Goal: Transaction & Acquisition: Purchase product/service

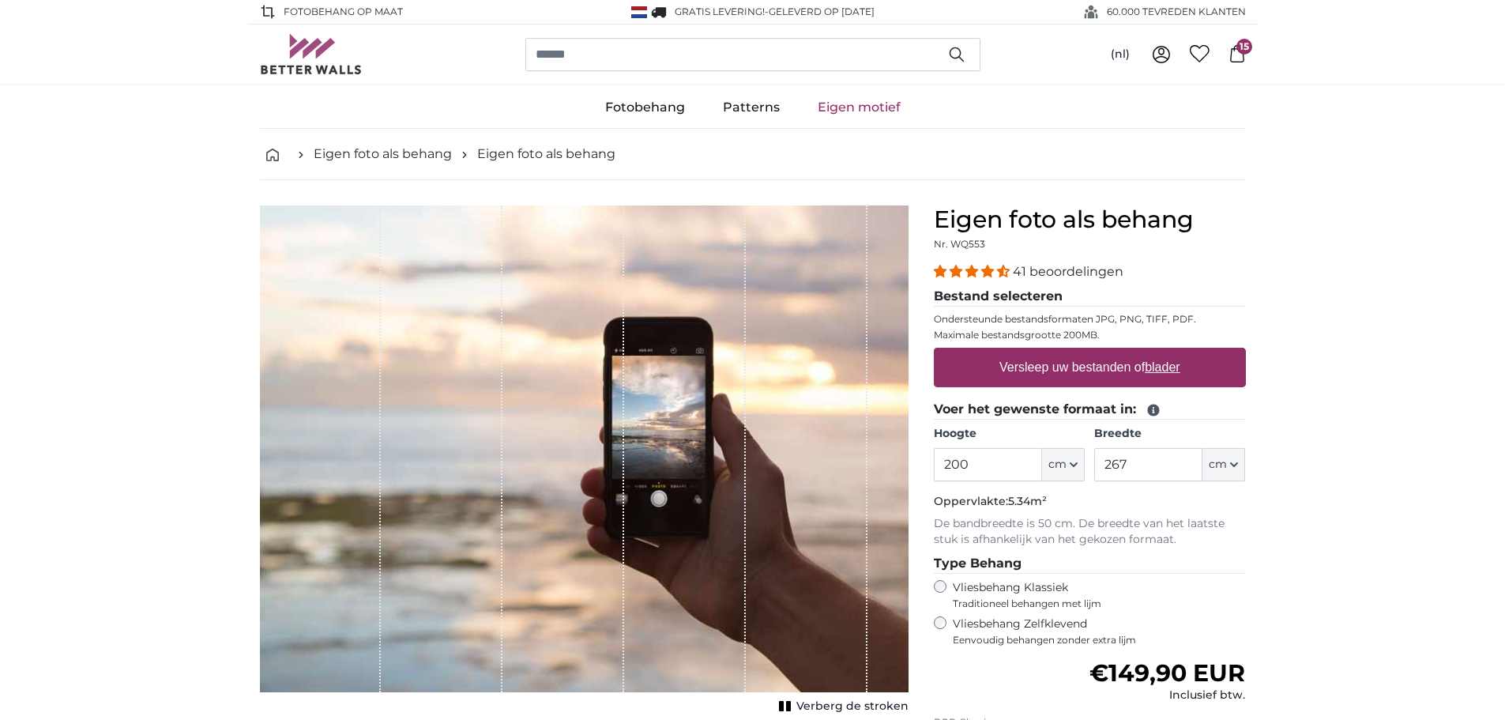
click at [1171, 367] on u "blader" at bounding box center [1162, 366] width 35 height 13
click at [1171, 352] on input "Versleep uw bestanden of blader" at bounding box center [1090, 350] width 312 height 5
type input "**********"
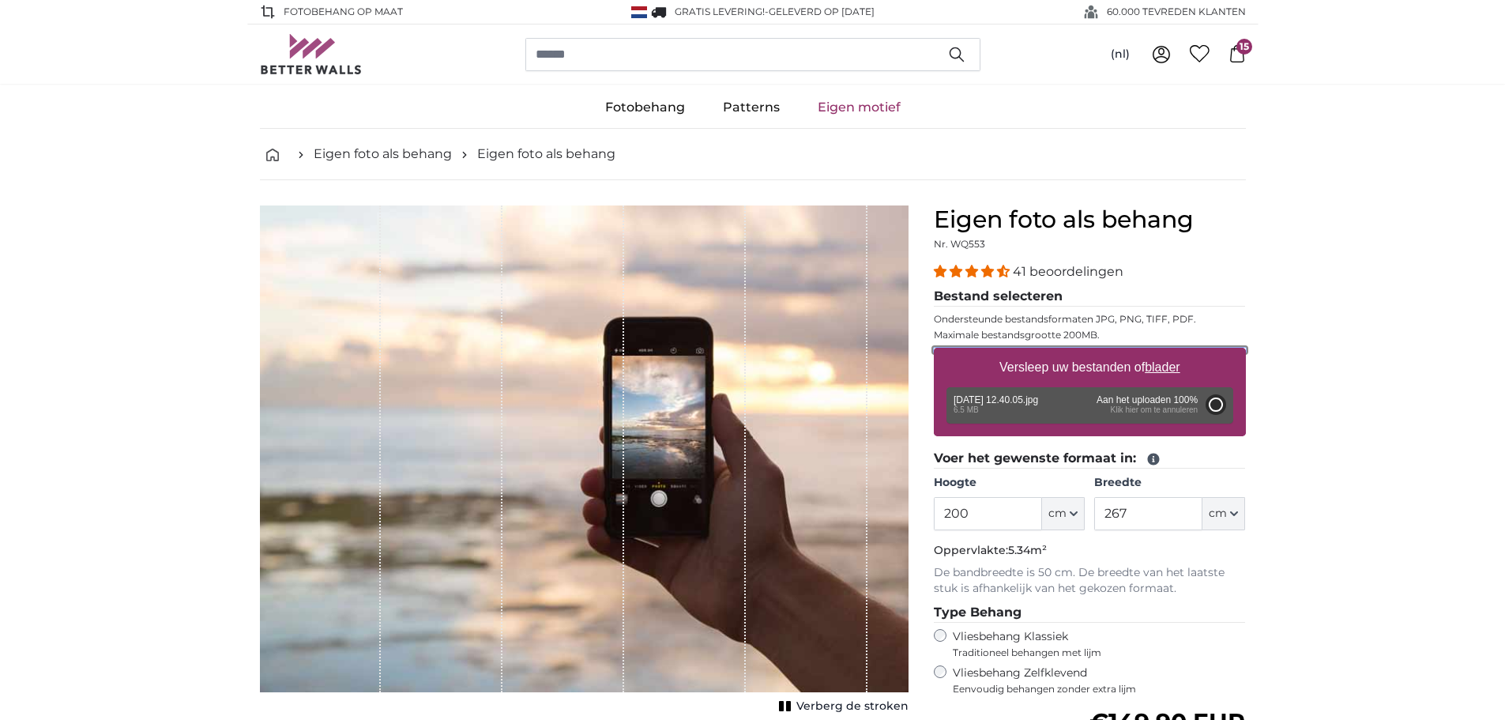
type input "266"
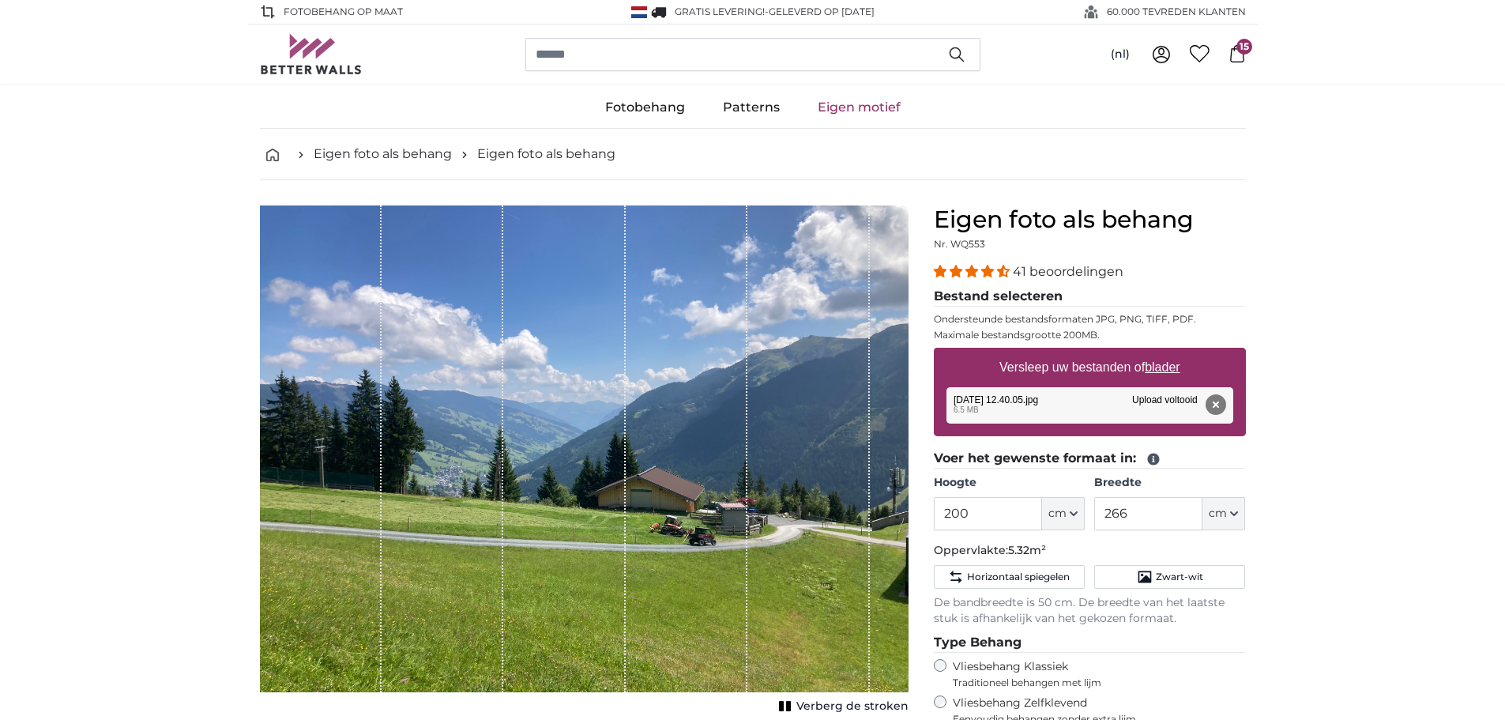
click at [1155, 366] on u "blader" at bounding box center [1162, 366] width 35 height 13
click at [1155, 352] on input "Versleep uw bestanden of blader" at bounding box center [1090, 350] width 312 height 5
type input "**********"
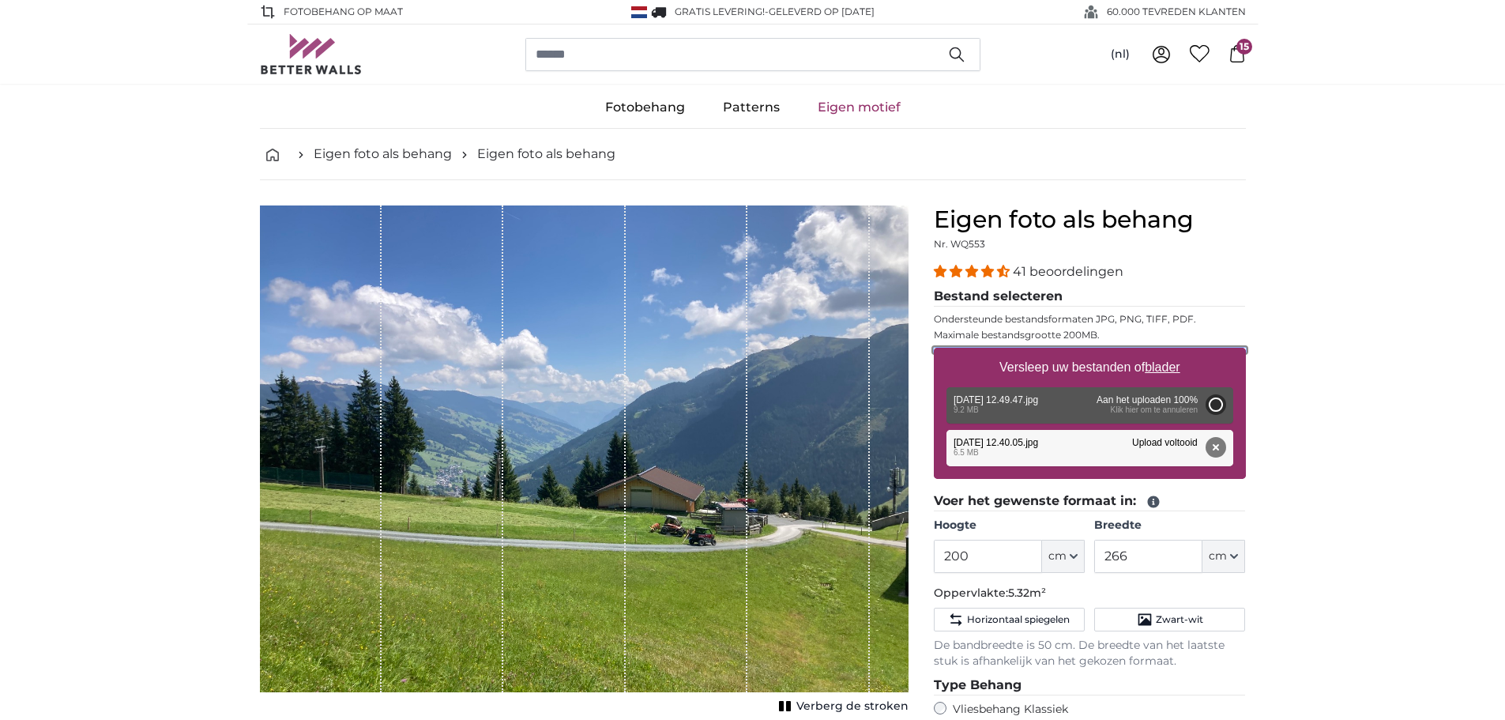
type input "150"
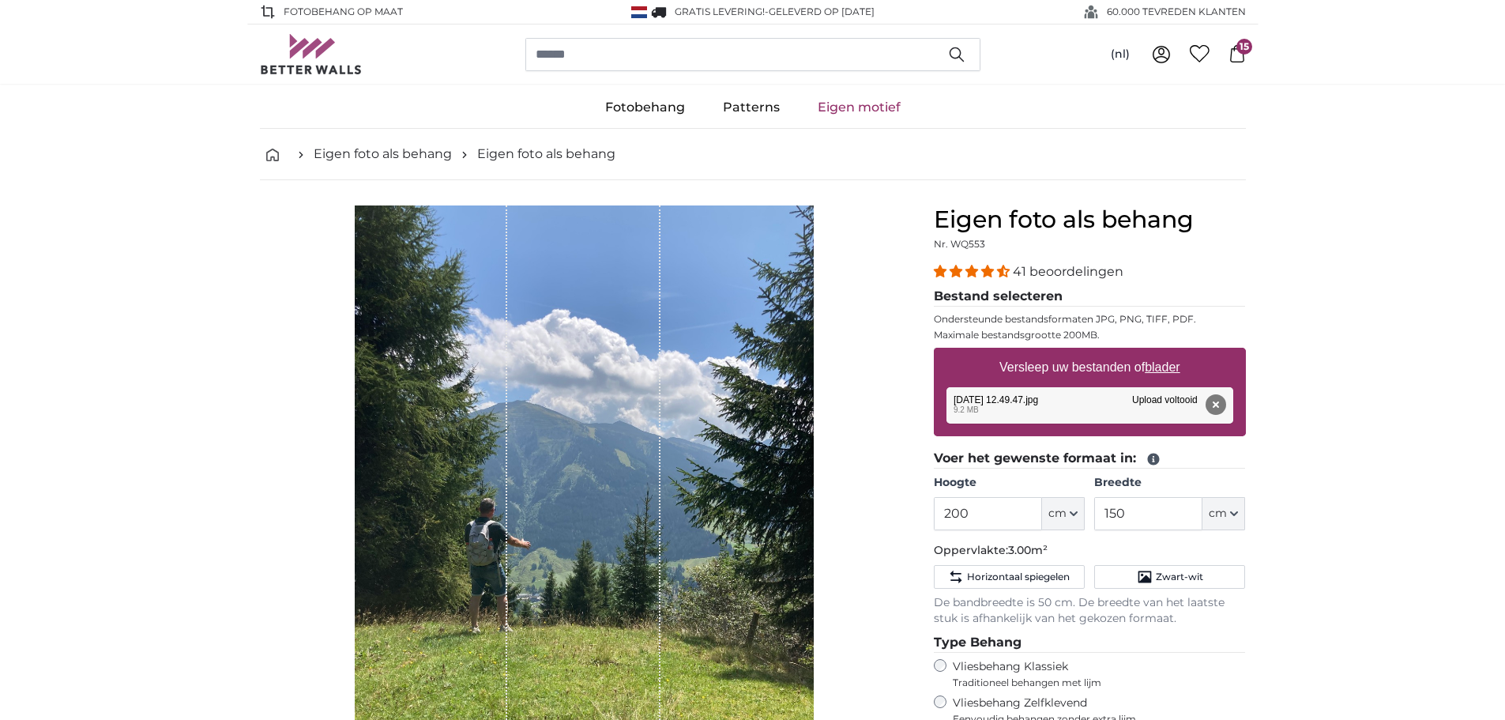
click at [1153, 364] on u "blader" at bounding box center [1162, 366] width 35 height 13
click at [1153, 352] on input "Versleep uw bestanden of blader" at bounding box center [1090, 350] width 312 height 5
type input "**********"
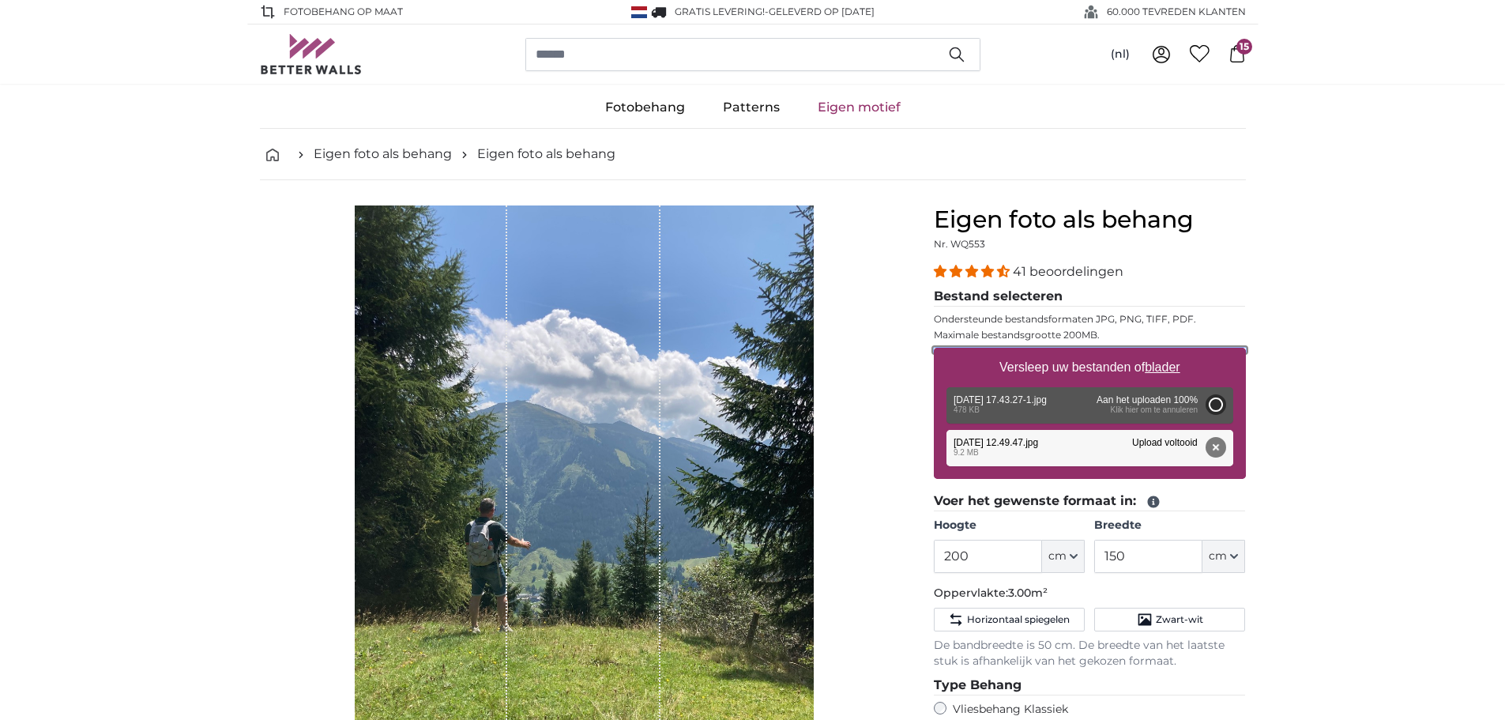
type input "81"
type input "107.7"
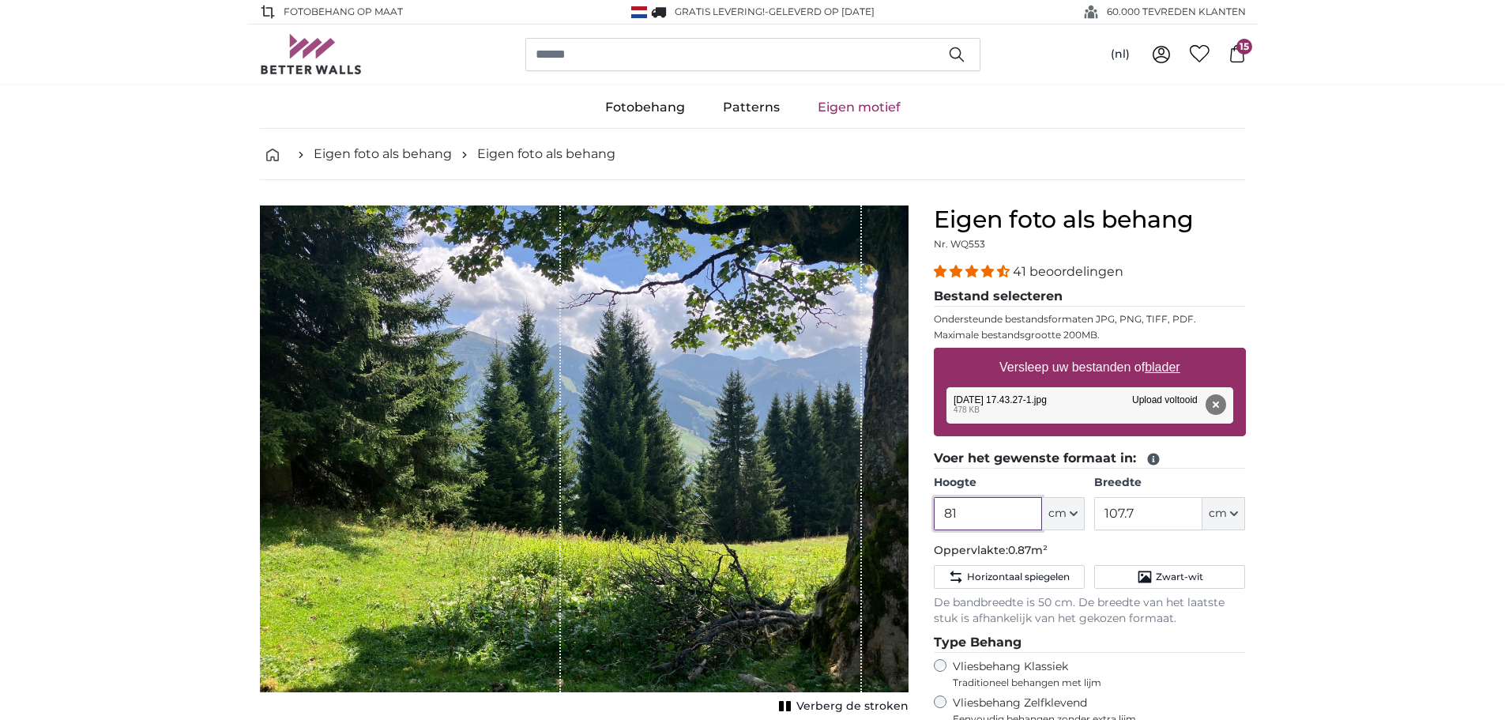
click at [971, 509] on input "81" at bounding box center [988, 513] width 108 height 33
type input "8"
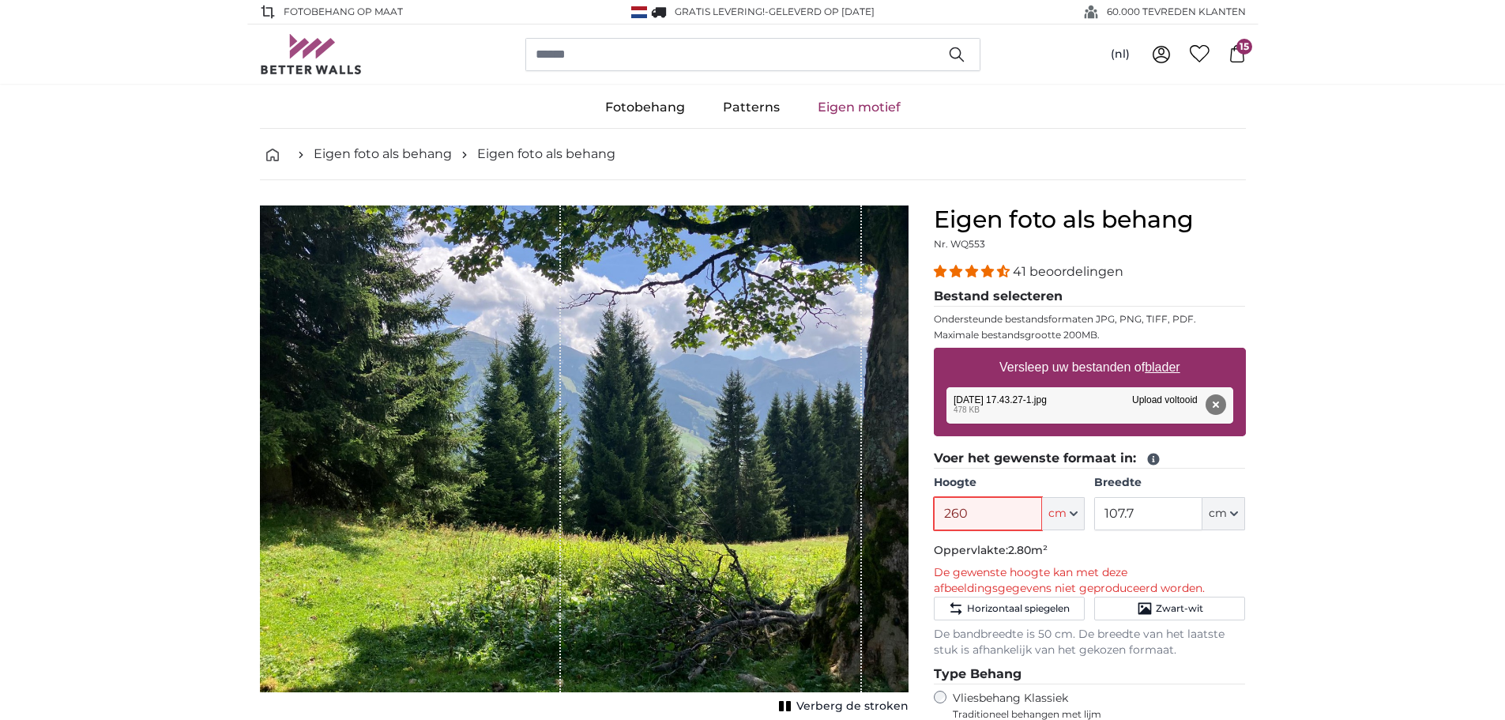
type input "260"
click at [1147, 522] on input "107.7" at bounding box center [1149, 513] width 108 height 33
type input "1"
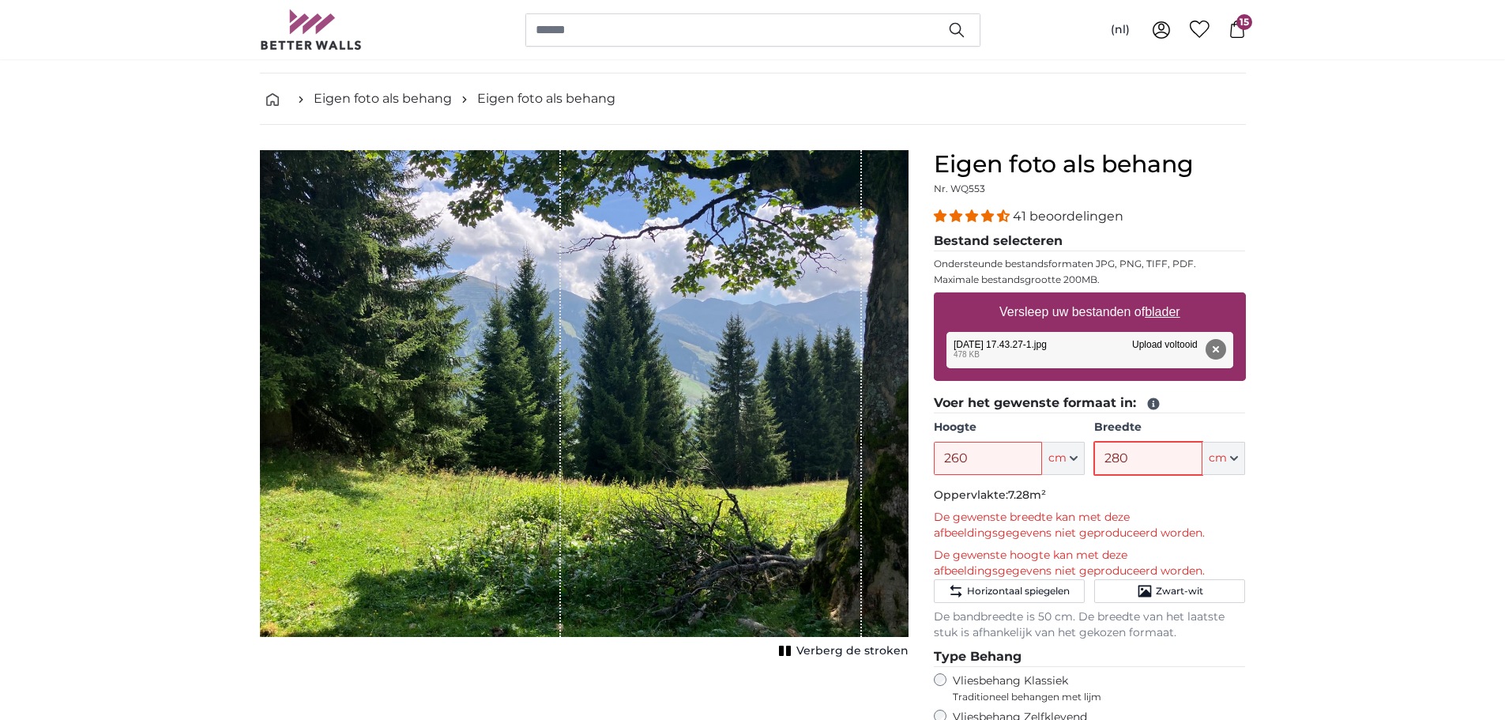
scroll to position [79, 0]
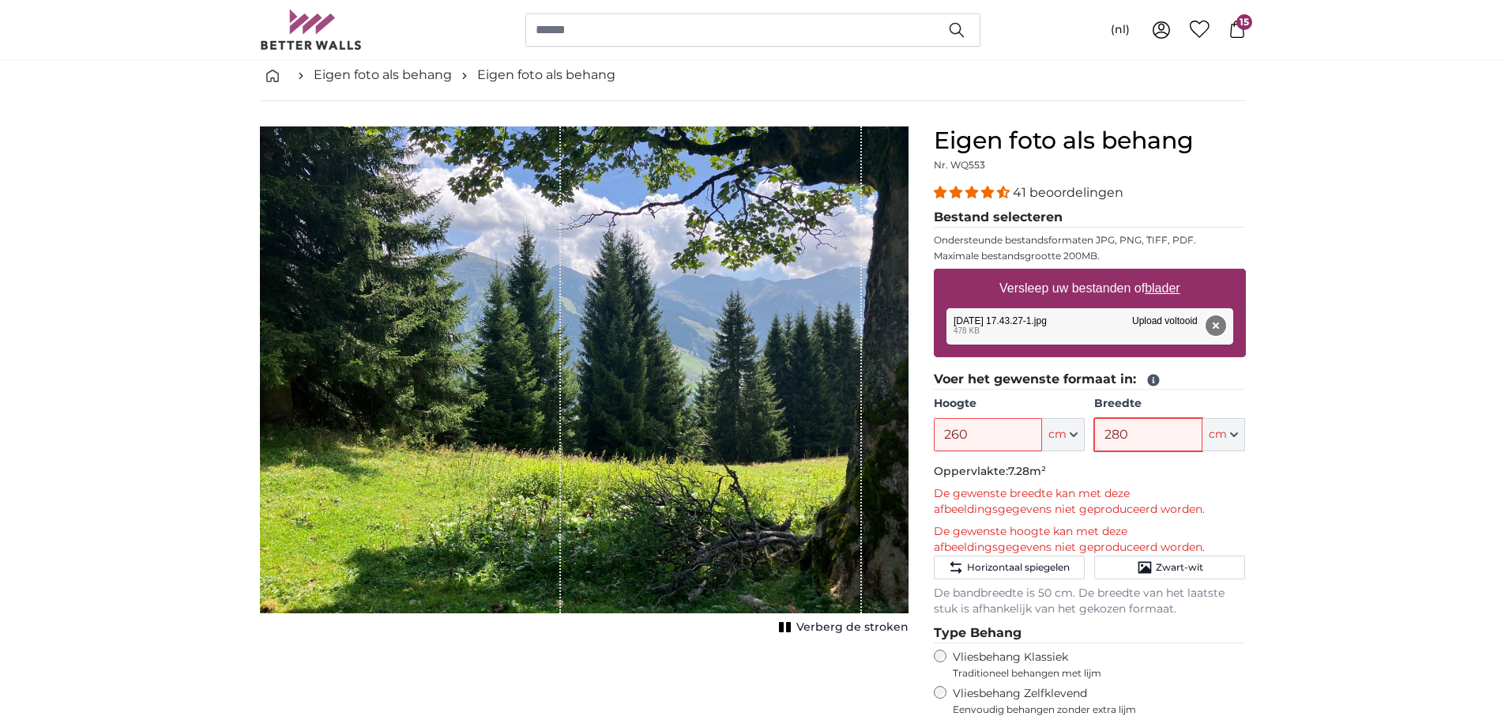
type input "280"
click at [1216, 327] on button "Verwijderen" at bounding box center [1215, 325] width 21 height 21
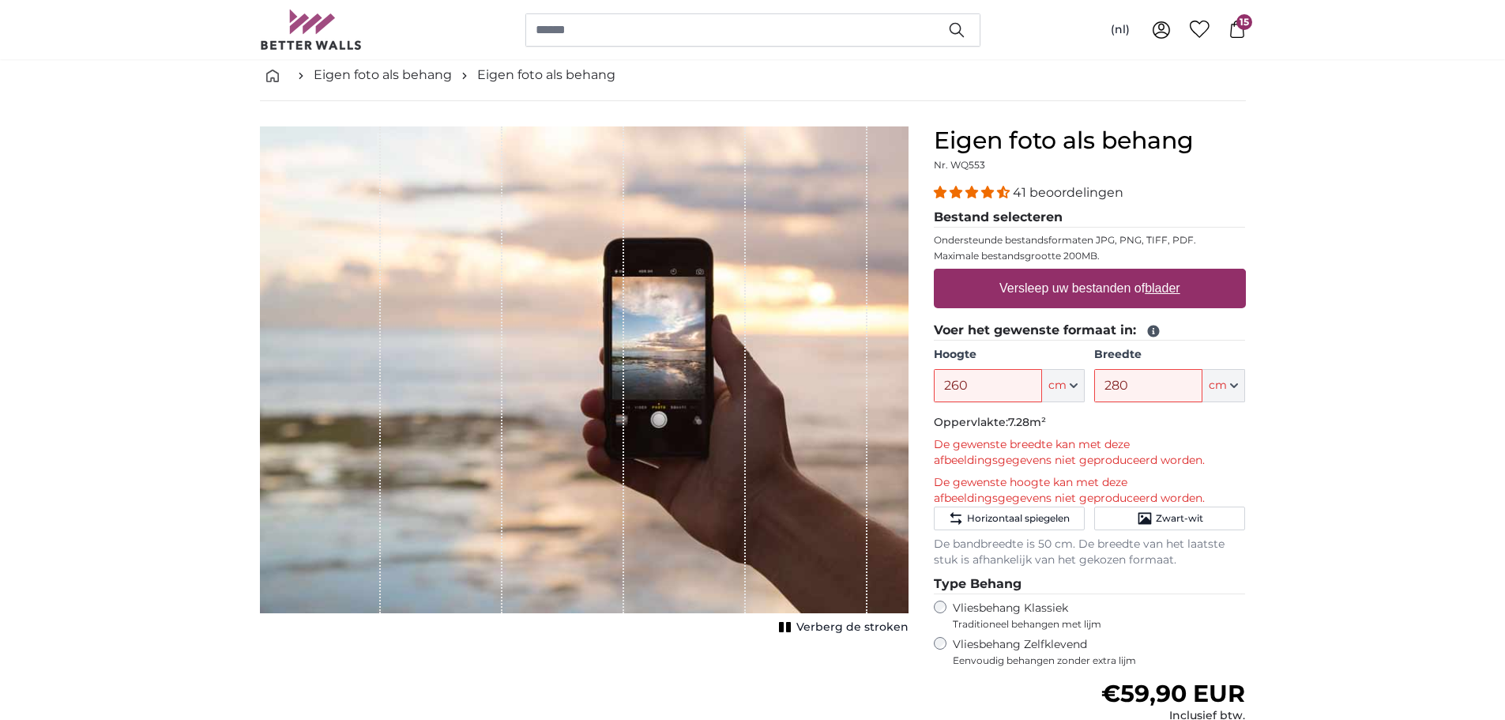
click at [1166, 289] on u "blader" at bounding box center [1162, 287] width 35 height 13
click at [1166, 273] on input "Versleep uw bestanden of blader" at bounding box center [1090, 271] width 312 height 5
type input "**********"
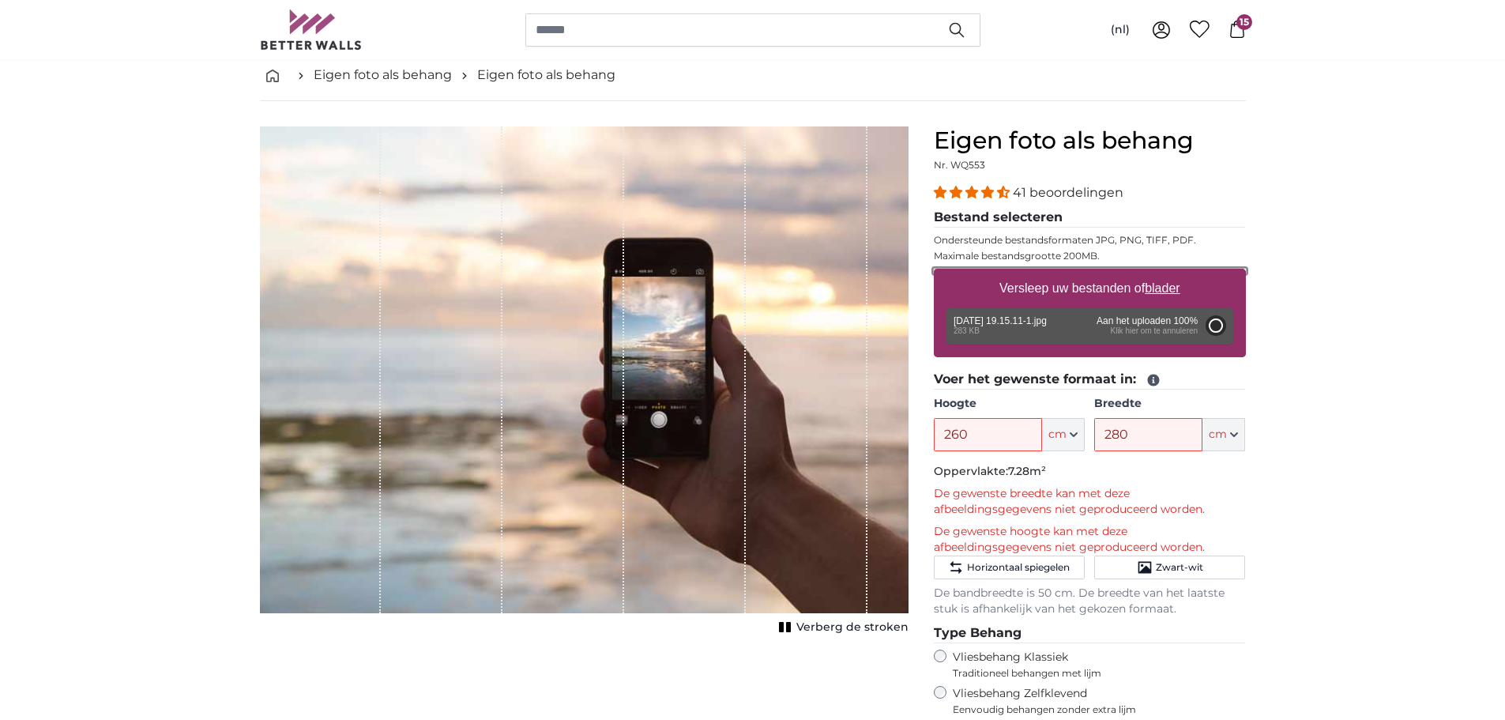
type input "108"
type input "81"
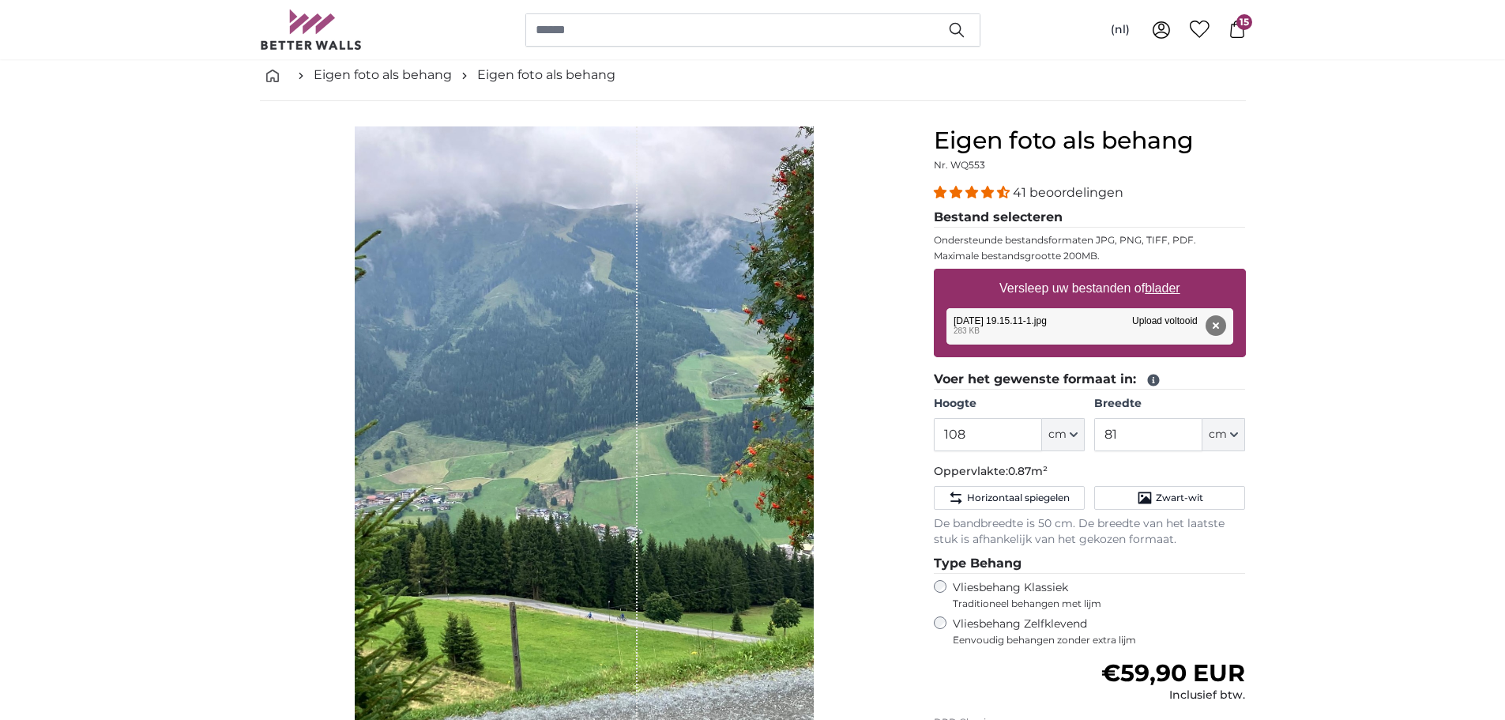
click at [1174, 285] on u "blader" at bounding box center [1162, 287] width 35 height 13
click at [1174, 273] on input "Versleep uw bestanden of blader" at bounding box center [1090, 271] width 312 height 5
type input "**********"
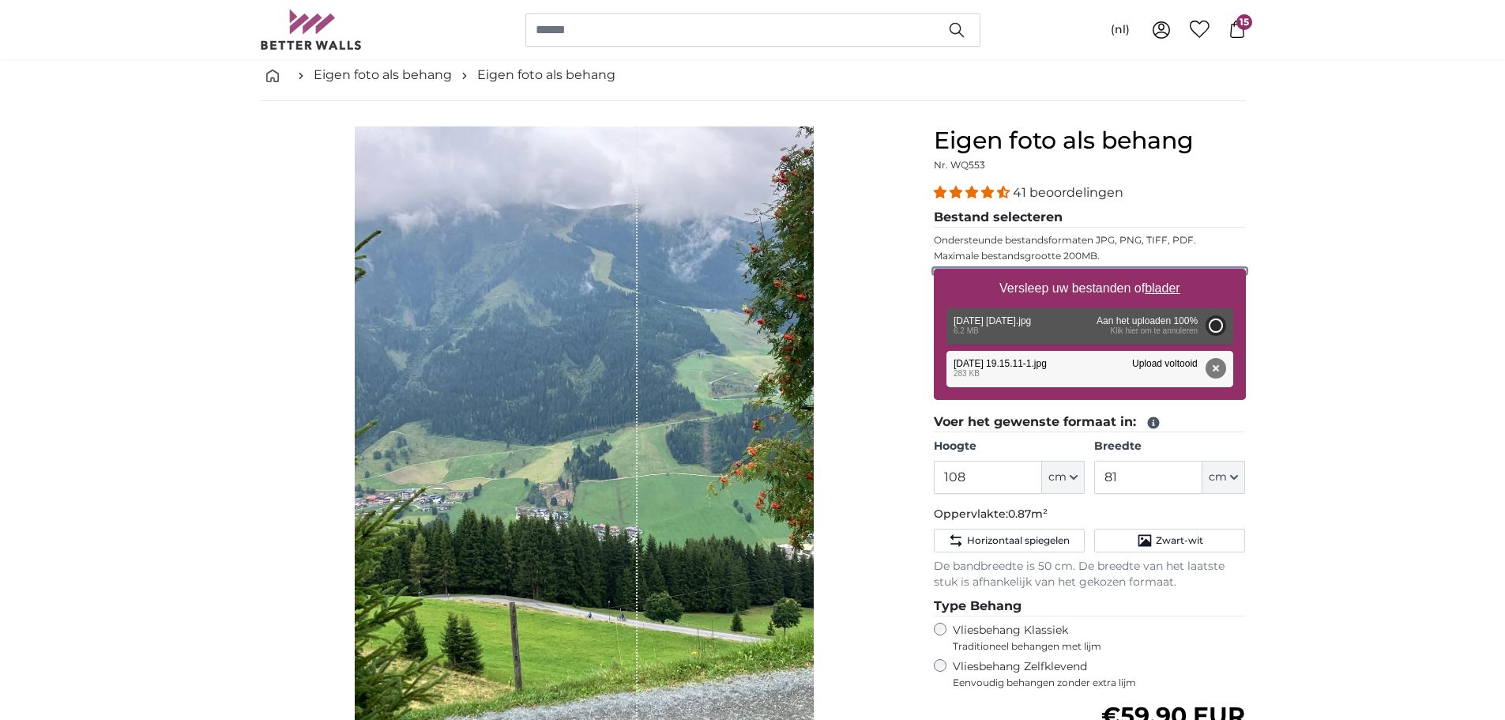
type input "200"
type input "266"
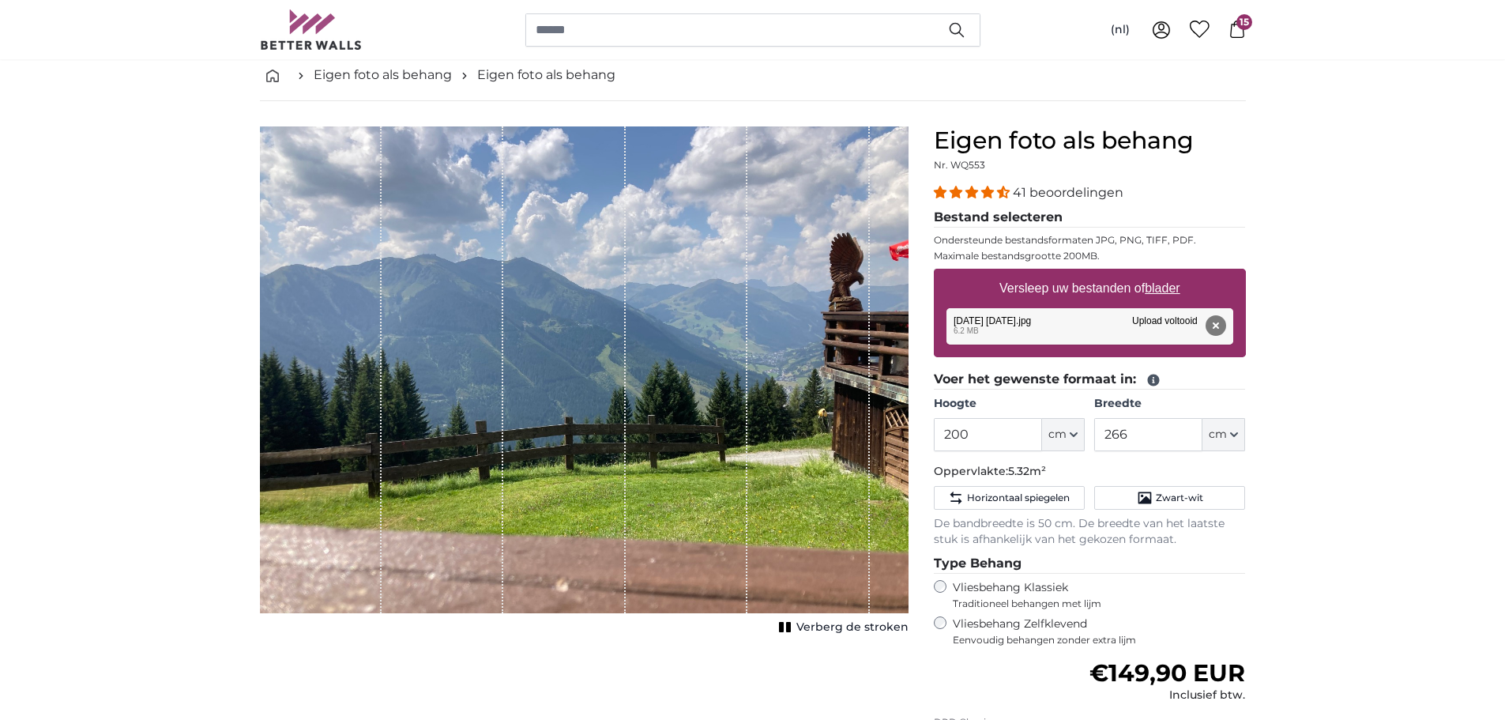
click at [1164, 292] on u "blader" at bounding box center [1162, 287] width 35 height 13
click at [1164, 273] on input "Versleep uw bestanden of blader" at bounding box center [1090, 271] width 312 height 5
type input "**********"
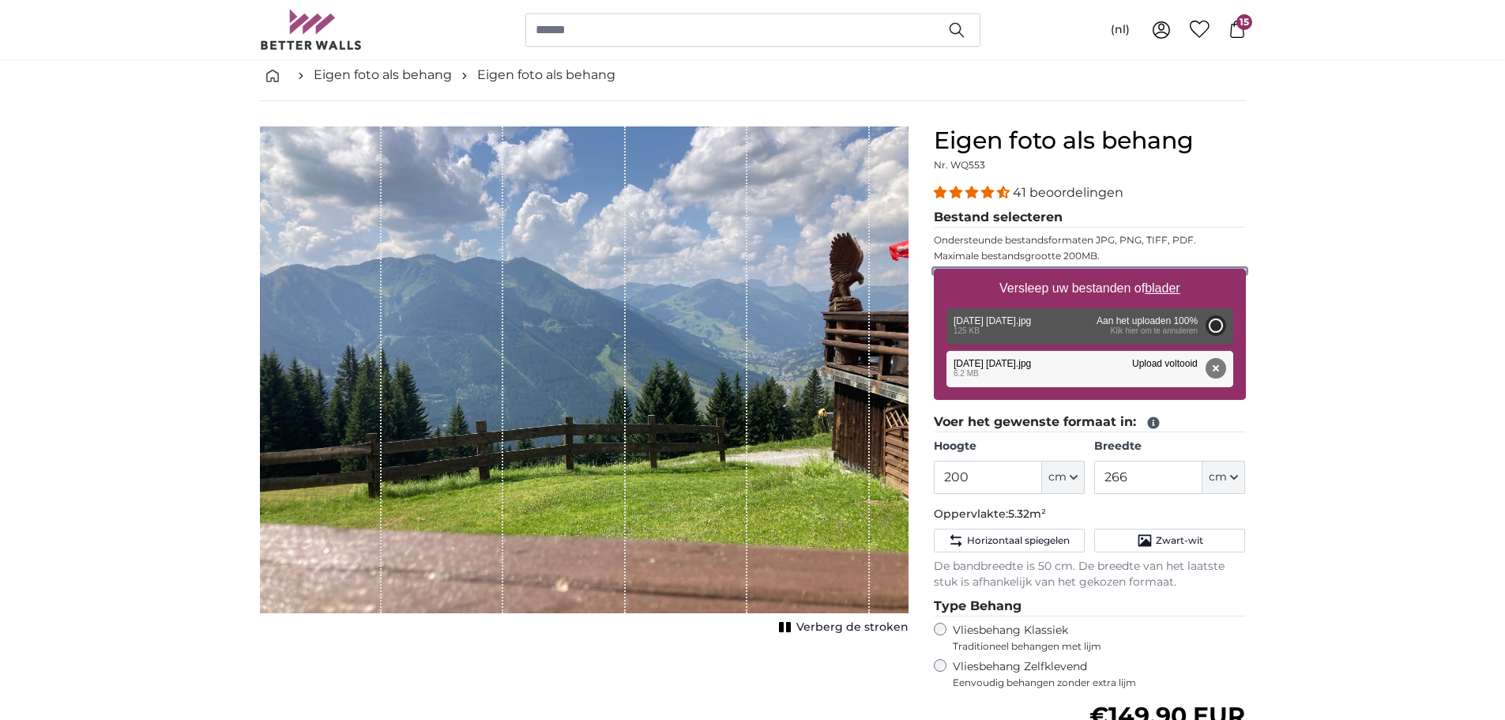
type input "81"
type input "107.7"
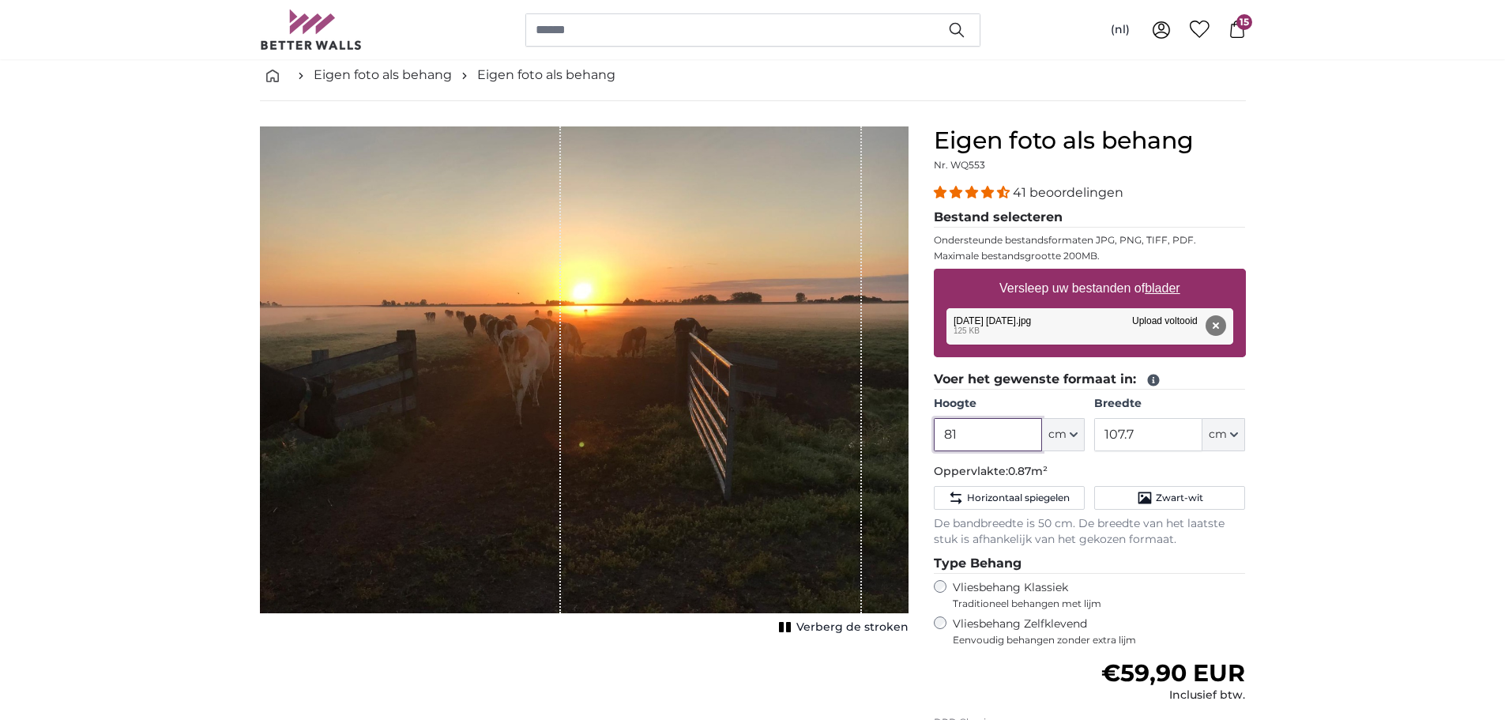
click at [1018, 431] on input "81" at bounding box center [988, 434] width 108 height 33
type input "8"
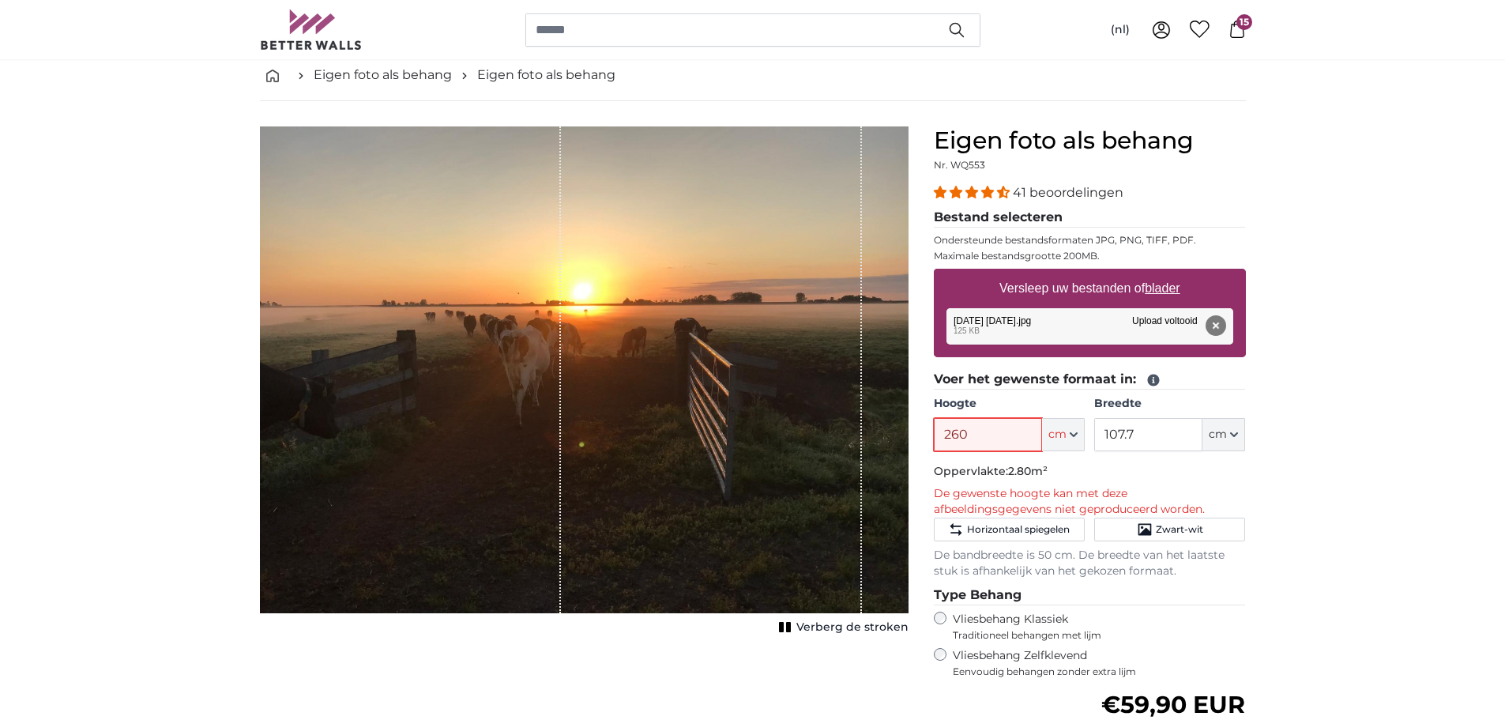
type input "260"
click at [1160, 435] on input "107.7" at bounding box center [1149, 434] width 108 height 33
type input "1"
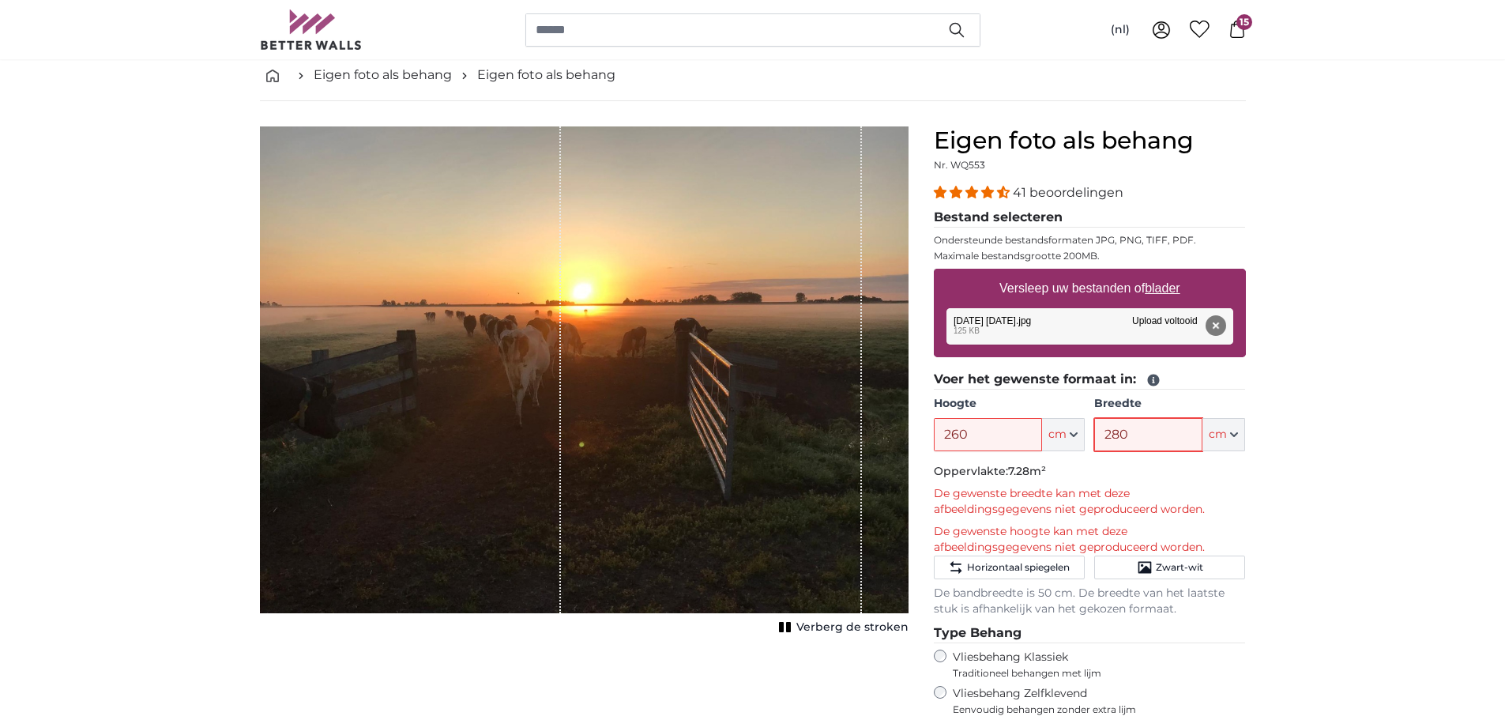
type input "280"
click at [1176, 297] on label "Versleep uw bestanden of blader" at bounding box center [1090, 289] width 194 height 32
click at [1176, 273] on input "Versleep uw bestanden of blader" at bounding box center [1090, 271] width 312 height 5
type input "**********"
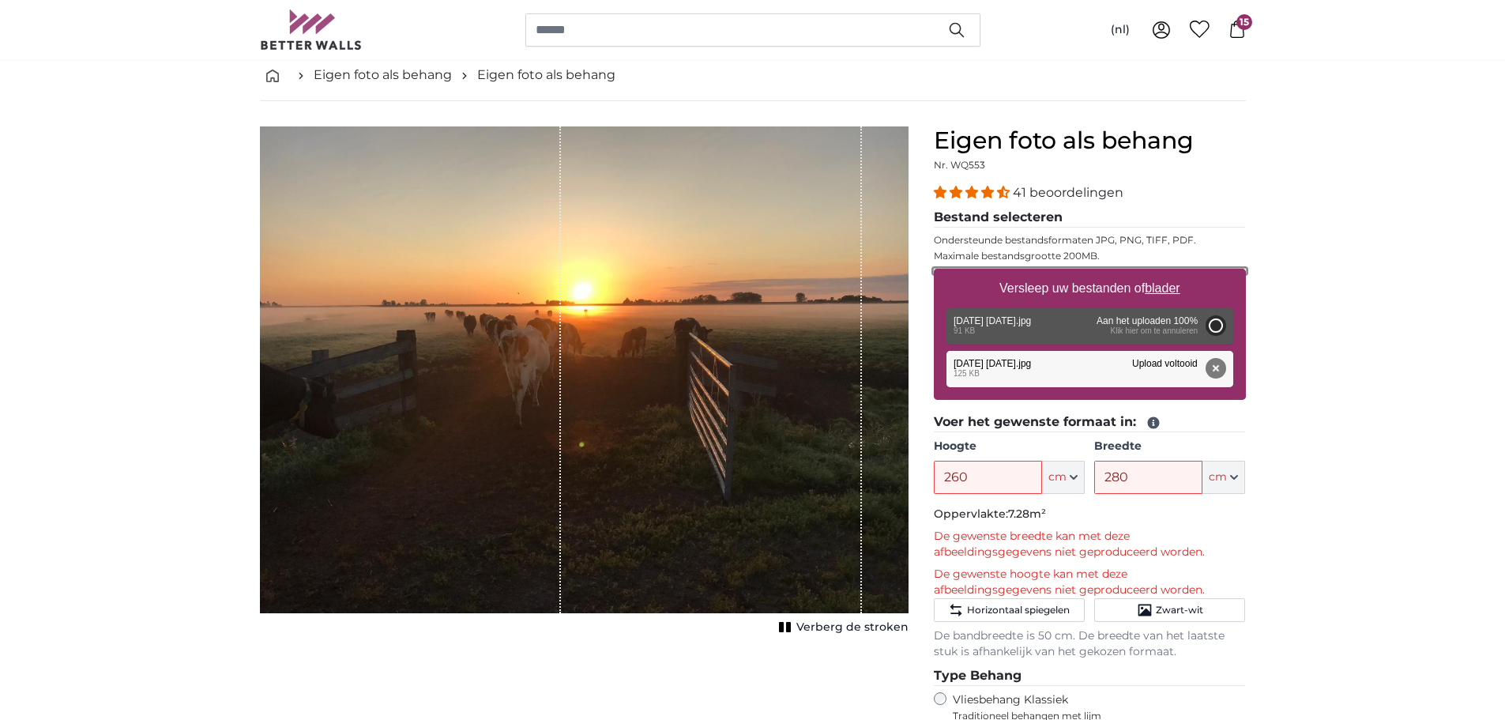
type input "81"
type input "107.7"
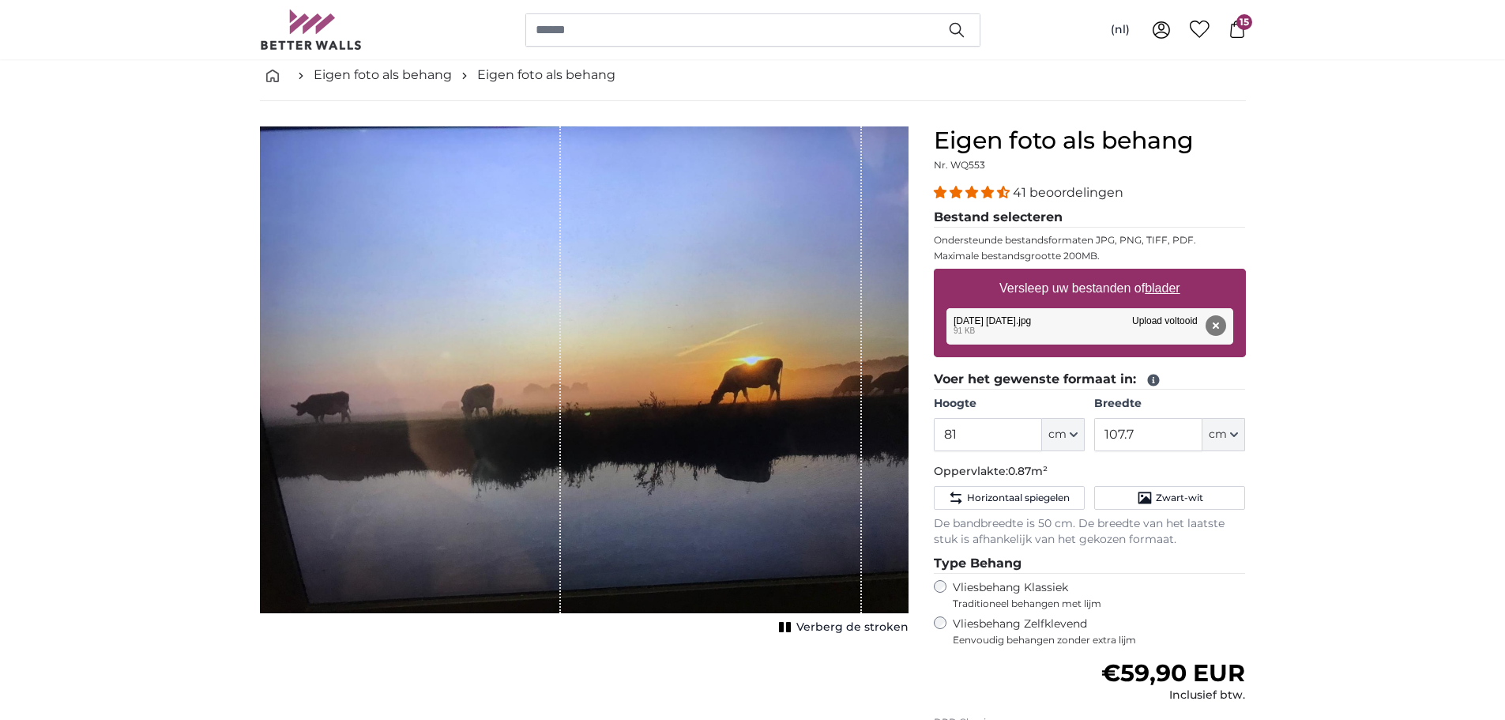
click at [1164, 284] on u "blader" at bounding box center [1162, 287] width 35 height 13
click at [1164, 273] on input "Versleep uw bestanden of blader" at bounding box center [1090, 271] width 312 height 5
click at [1239, 28] on span "15" at bounding box center [1245, 22] width 16 height 16
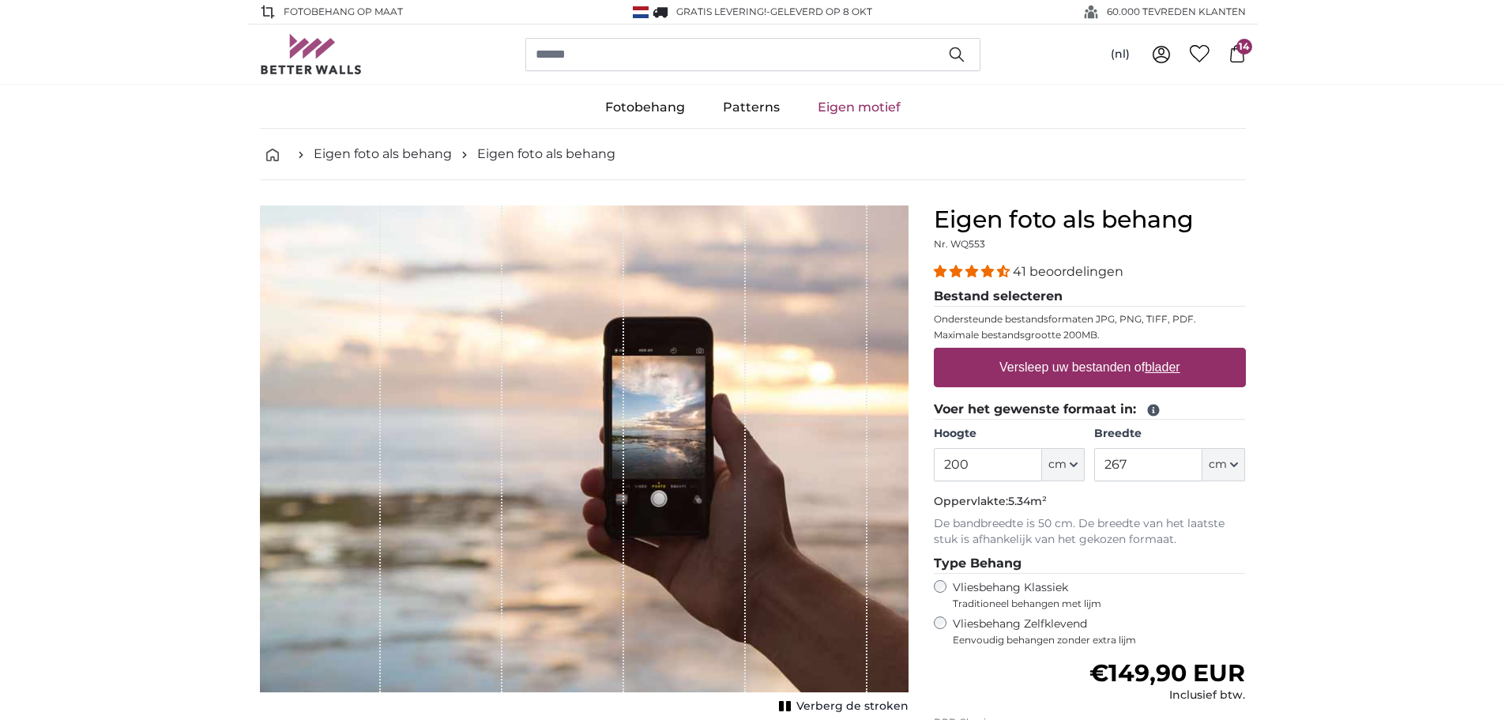
click at [1165, 366] on u "blader" at bounding box center [1162, 366] width 35 height 13
click at [1165, 352] on input "Versleep uw bestanden of blader" at bounding box center [1090, 350] width 312 height 5
type input "**********"
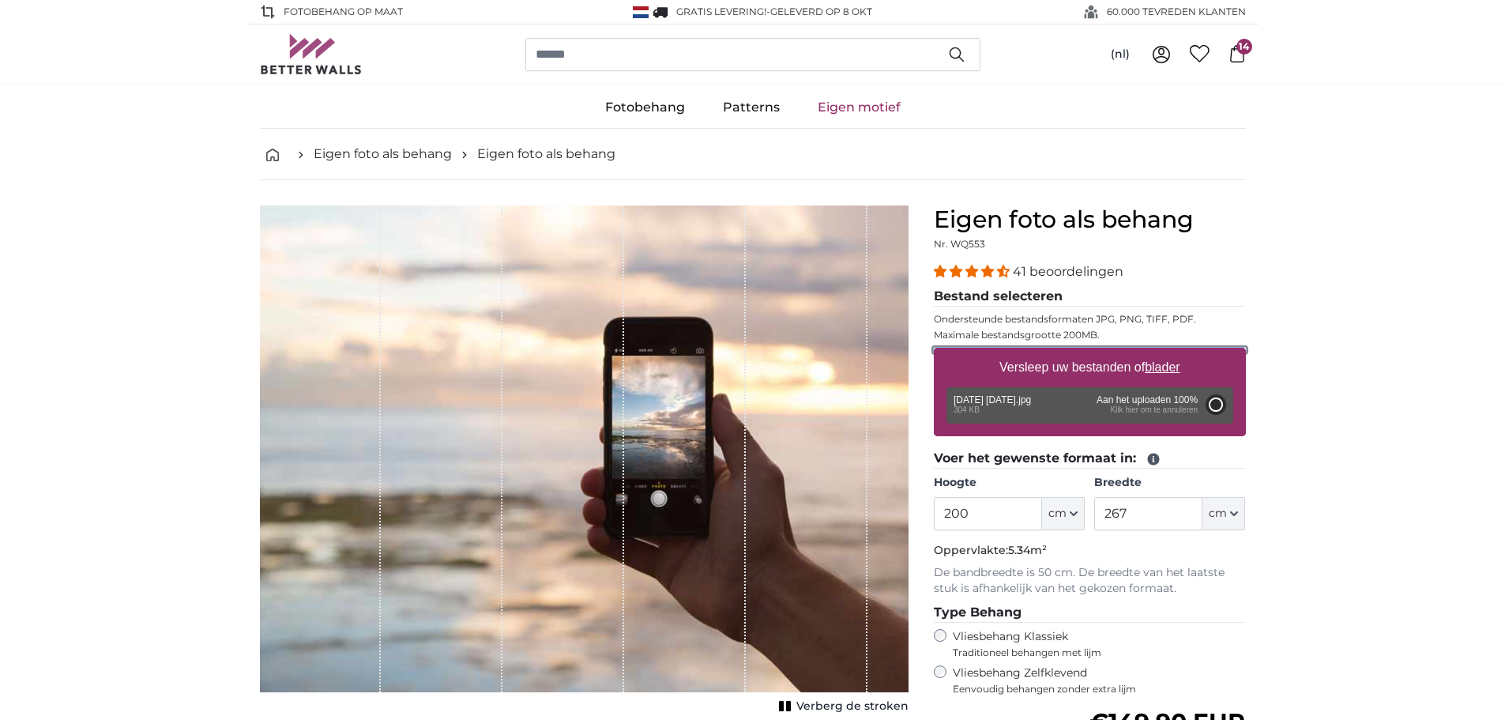
type input "77"
type input "137.1"
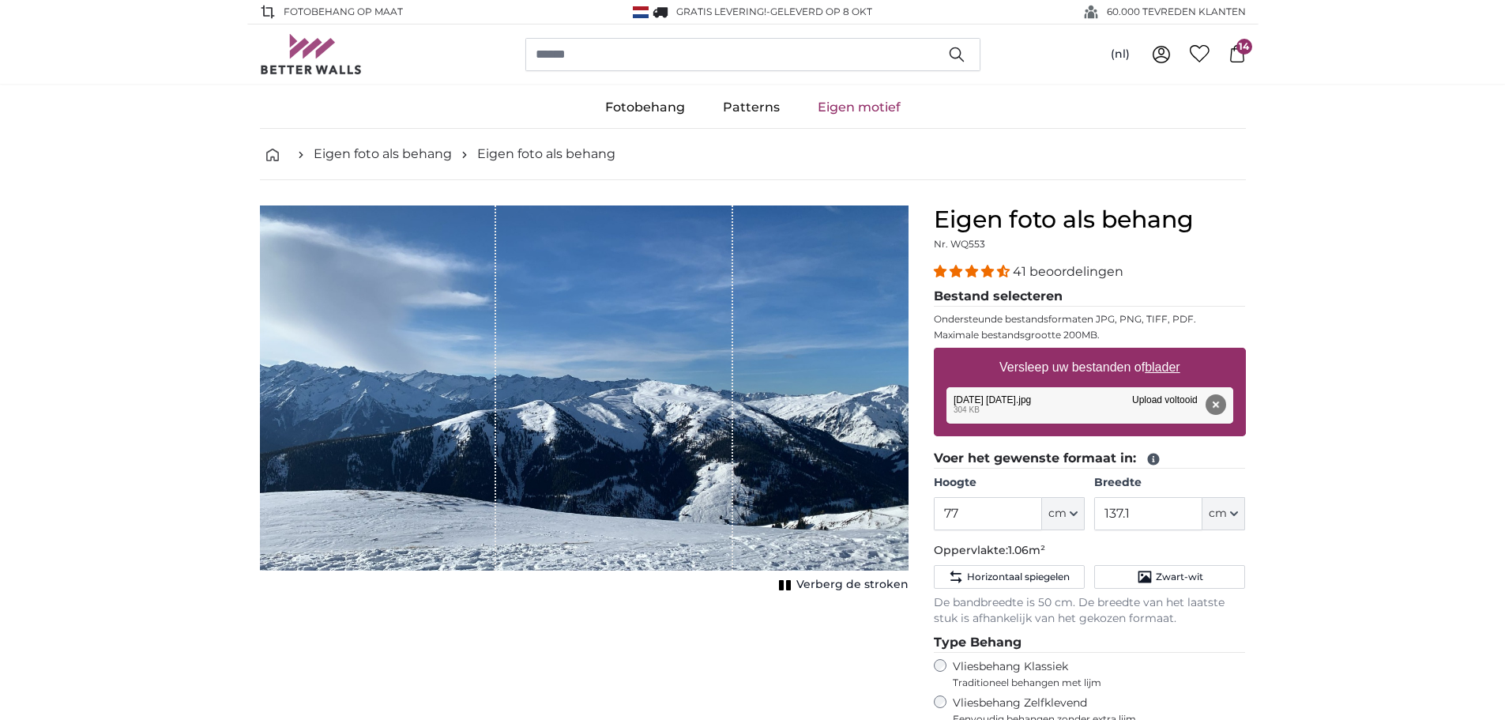
click at [1161, 371] on u "blader" at bounding box center [1162, 366] width 35 height 13
click at [1161, 352] on input "Versleep uw bestanden of blader" at bounding box center [1090, 350] width 312 height 5
type input "**********"
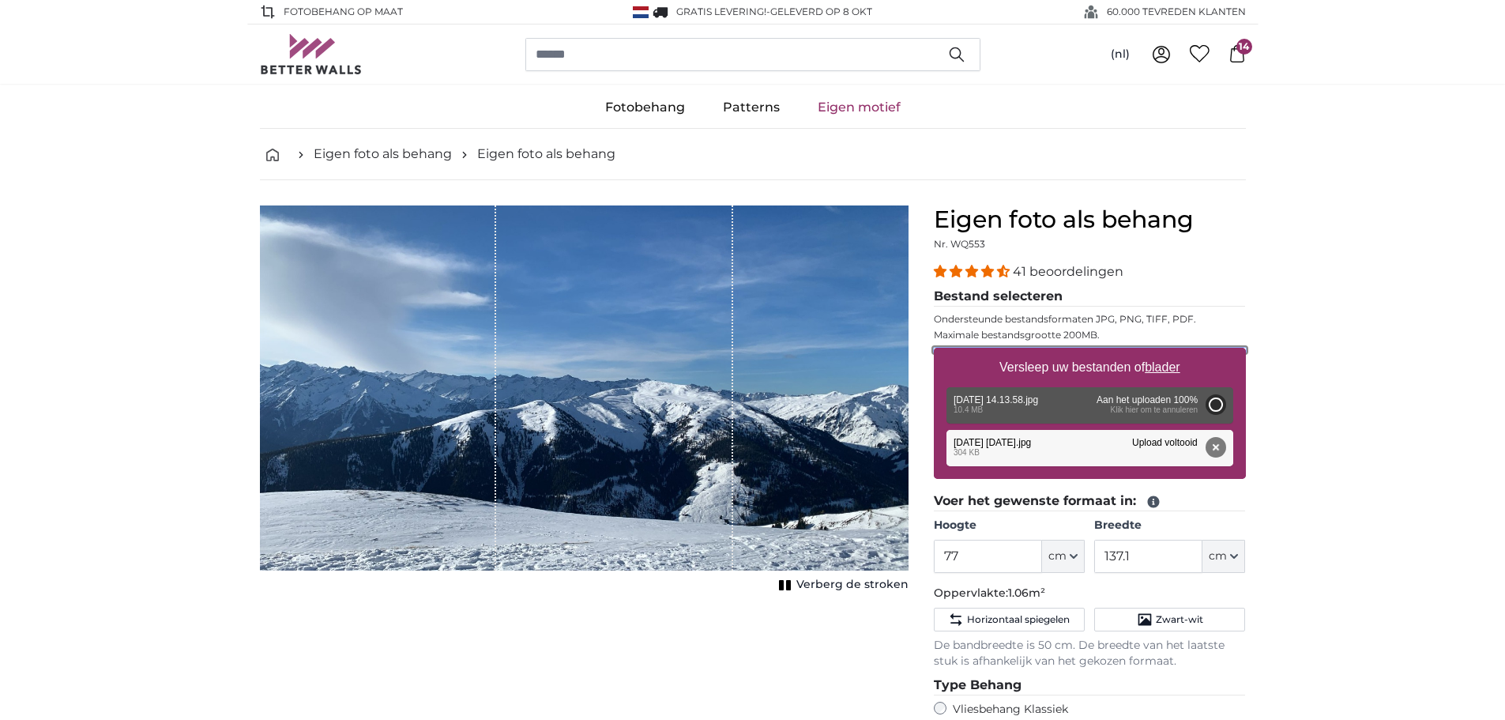
type input "200"
type input "266"
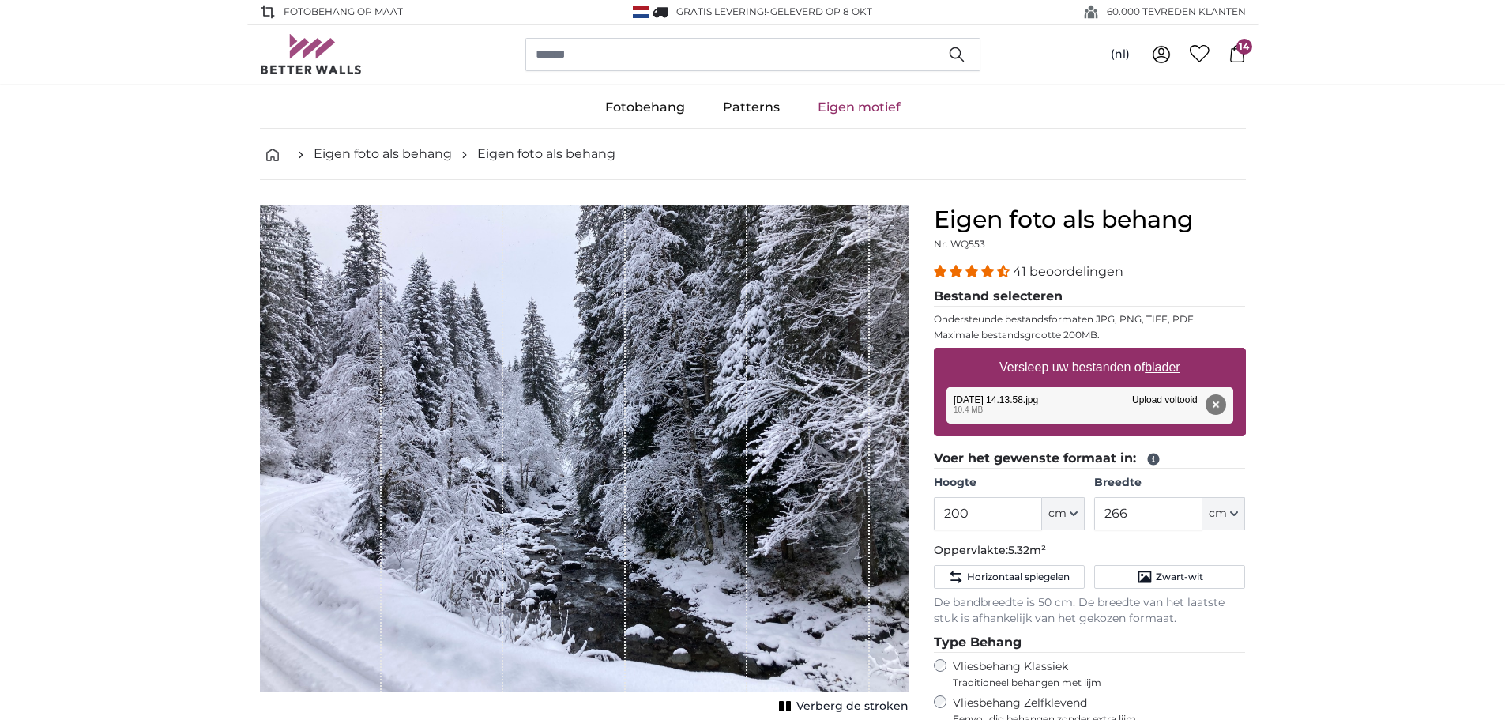
click at [305, 70] on img at bounding box center [311, 54] width 103 height 40
